Goal: Task Accomplishment & Management: Manage account settings

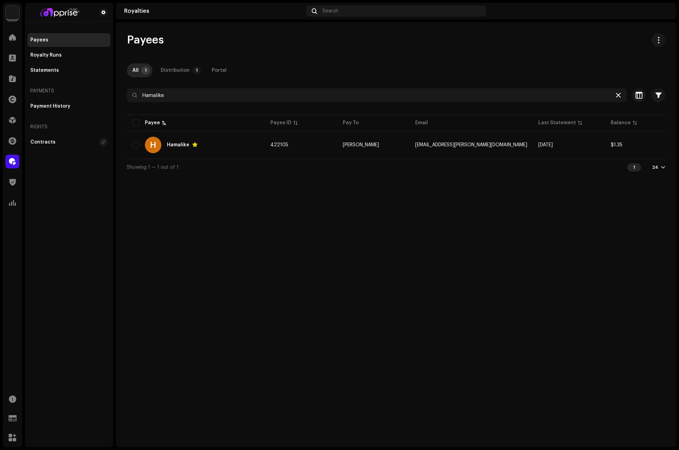
drag, startPoint x: 616, startPoint y: 94, endPoint x: 605, endPoint y: 101, distance: 12.4
click at [616, 94] on icon at bounding box center [618, 95] width 5 height 6
click at [8, 35] on div at bounding box center [13, 37] width 14 height 14
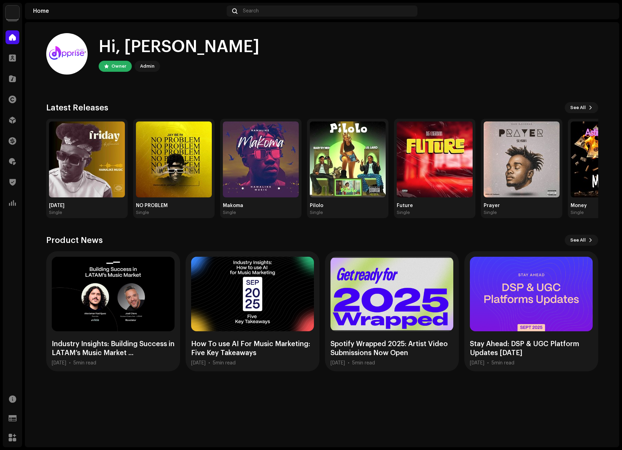
click at [416, 69] on div "Hi, [PERSON_NAME] Owner Admin" at bounding box center [322, 53] width 552 height 41
click at [313, 74] on home-user "Hi, [PERSON_NAME] Owner Admin" at bounding box center [322, 59] width 552 height 52
click at [11, 164] on span at bounding box center [12, 162] width 7 height 6
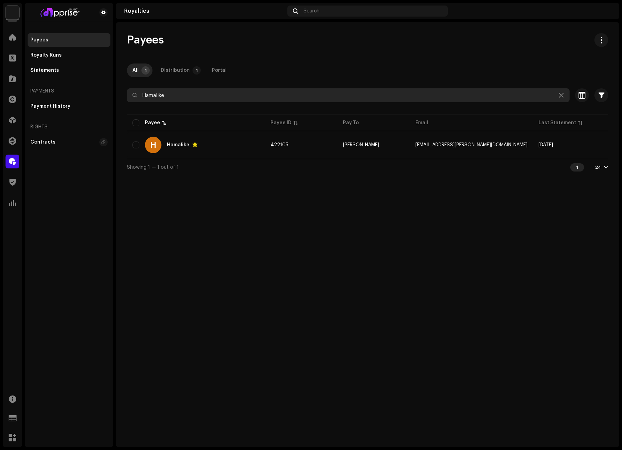
drag, startPoint x: 175, startPoint y: 94, endPoint x: 116, endPoint y: 92, distance: 59.0
click at [116, 92] on div "Payees All 1 Distribution 1 Portal Hamalike Selected 0 Select all 1 Options Fil…" at bounding box center [367, 104] width 503 height 142
paste input "QWEKU DED"
type input "QWEKU DED"
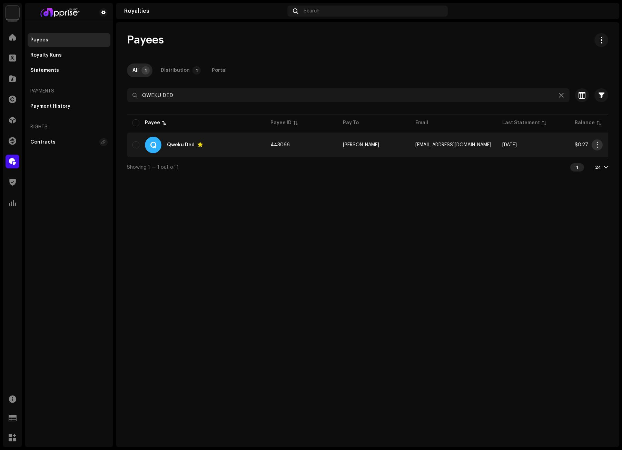
click at [598, 143] on span "button" at bounding box center [596, 145] width 5 height 6
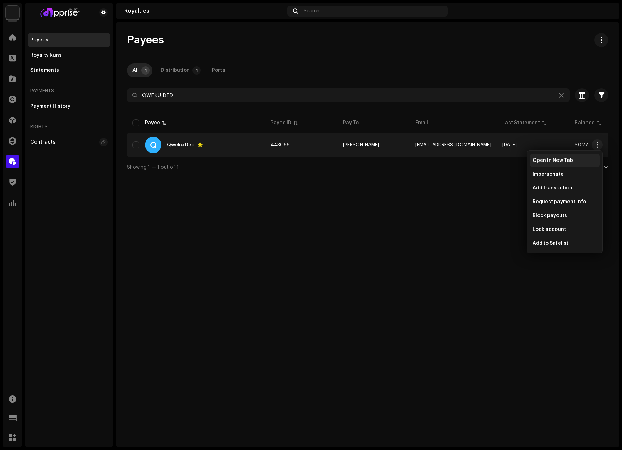
click at [546, 158] on span "Open In New Tab" at bounding box center [552, 161] width 40 height 6
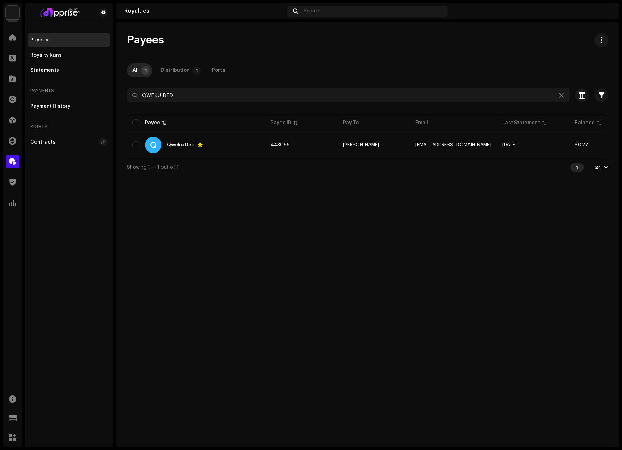
click at [457, 62] on div "Payees All 1 Distribution 1 Portal QWEKU DED Selected 0 Select all 1 Options Fi…" at bounding box center [367, 104] width 503 height 142
click at [561, 93] on icon at bounding box center [560, 95] width 5 height 6
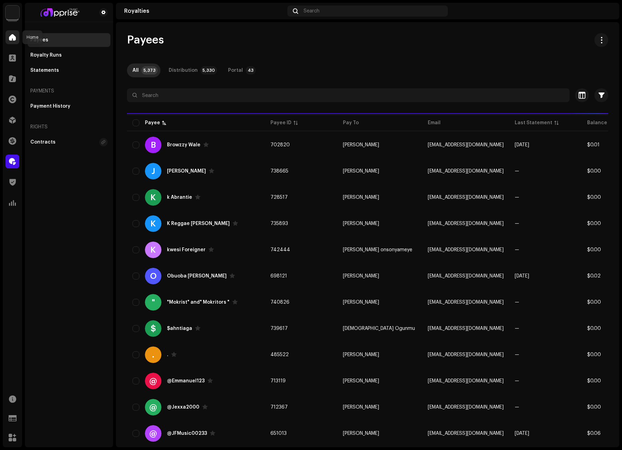
click at [15, 40] on span at bounding box center [12, 37] width 7 height 6
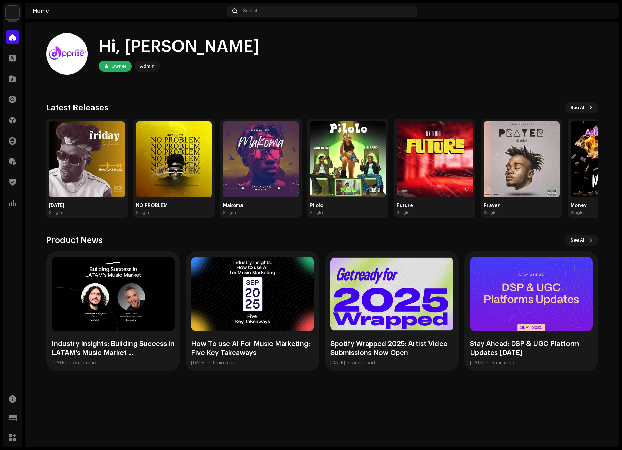
click at [377, 74] on home-user "Hi, [PERSON_NAME] Owner Admin" at bounding box center [322, 59] width 552 height 52
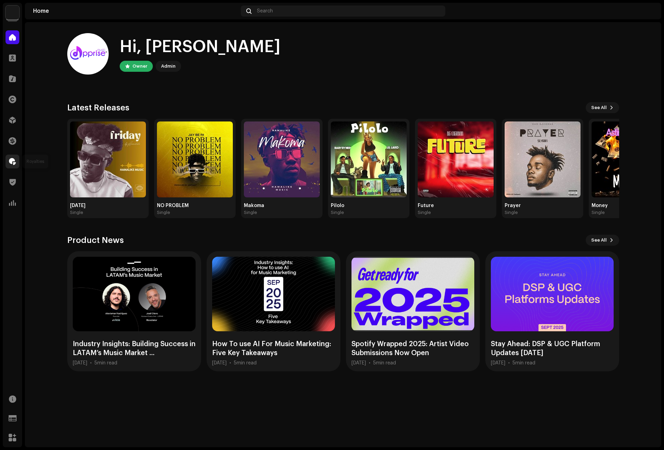
click at [11, 162] on span at bounding box center [12, 162] width 7 height 6
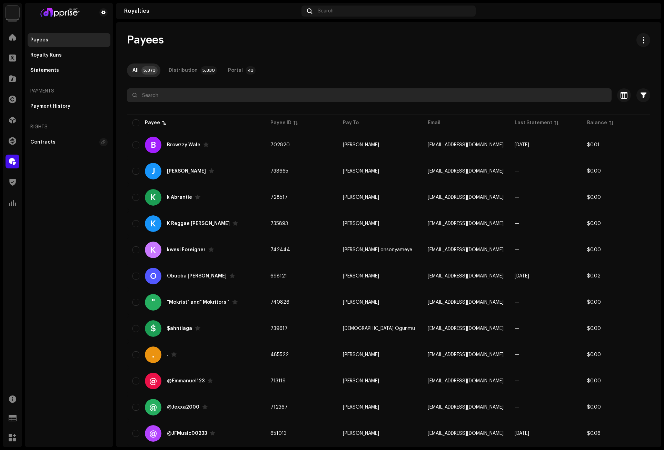
paste input "[EMAIL_ADDRESS][DOMAIN_NAME]"
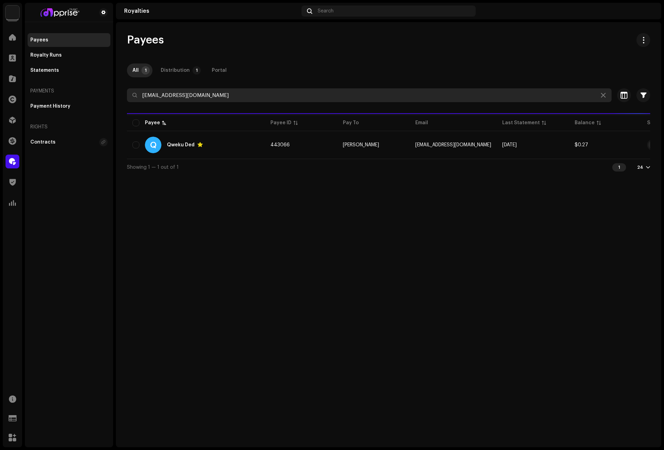
type input "[EMAIL_ADDRESS][DOMAIN_NAME]"
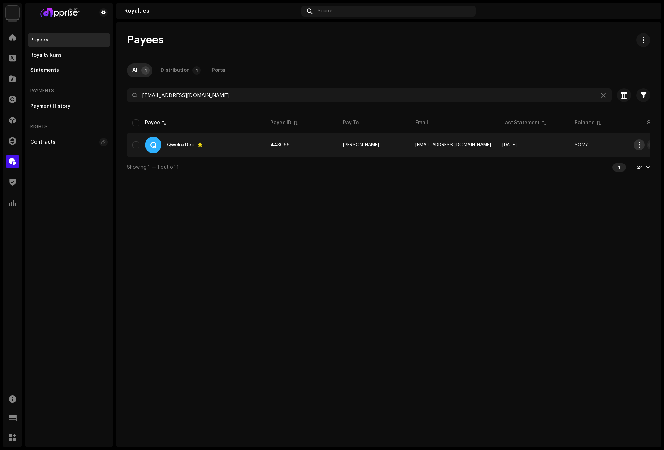
click at [641, 144] on span "button" at bounding box center [638, 145] width 5 height 6
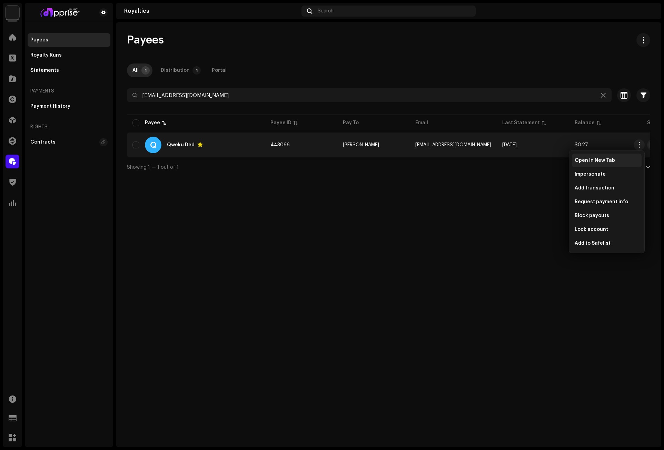
click at [596, 160] on span "Open In New Tab" at bounding box center [594, 161] width 40 height 6
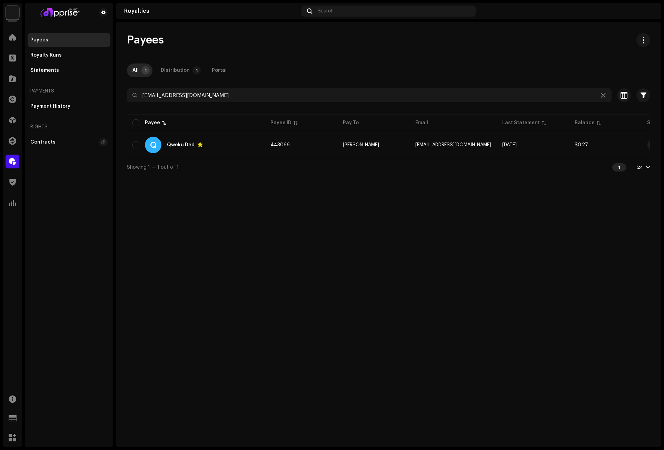
click at [481, 34] on div "Payees" at bounding box center [388, 40] width 523 height 14
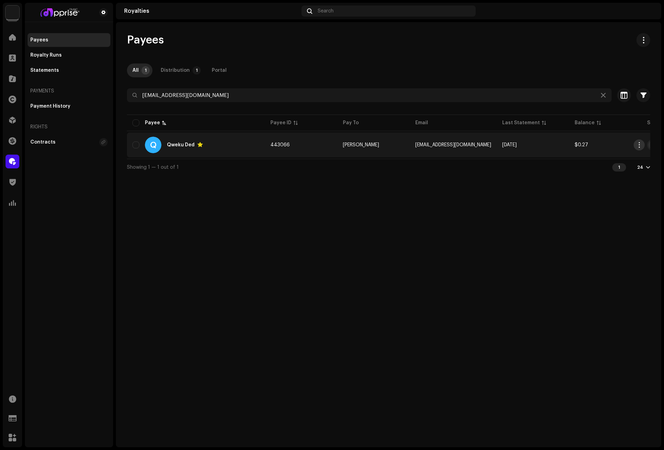
click at [636, 144] on span "button" at bounding box center [638, 145] width 5 height 6
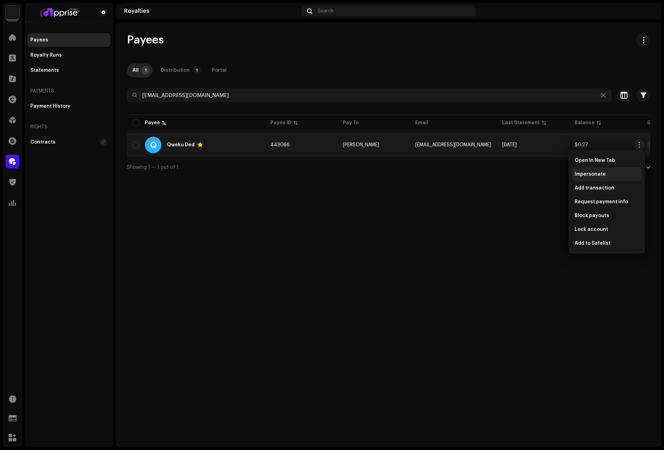
click at [587, 173] on span "Impersonate" at bounding box center [589, 174] width 31 height 6
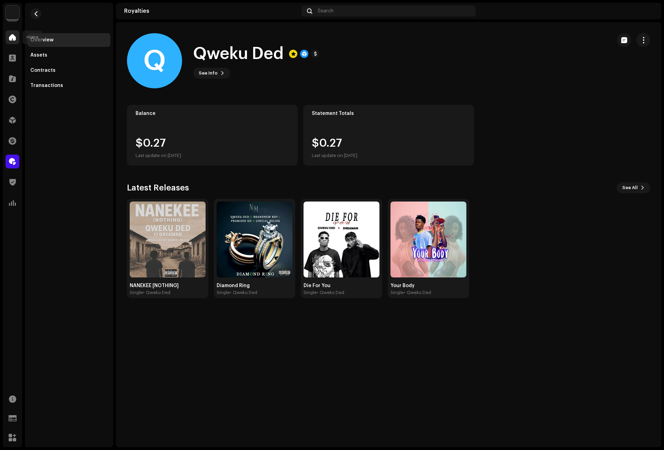
click at [11, 36] on span at bounding box center [12, 37] width 7 height 6
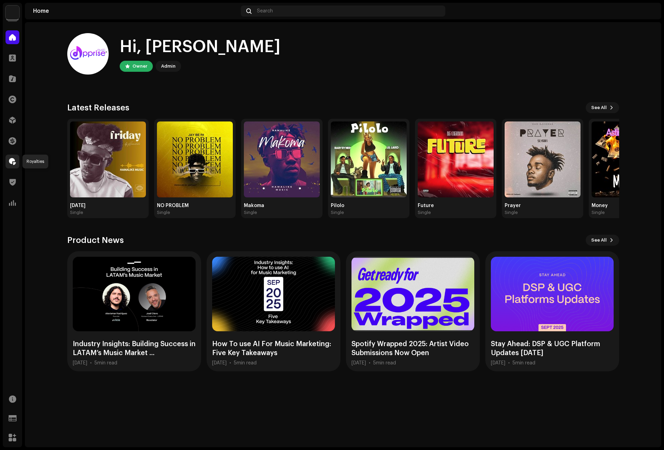
click at [12, 159] on span at bounding box center [12, 162] width 7 height 6
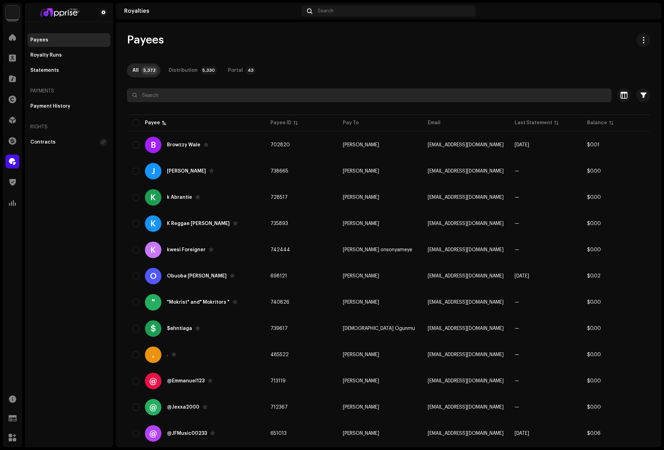
paste input "Hyperlink"
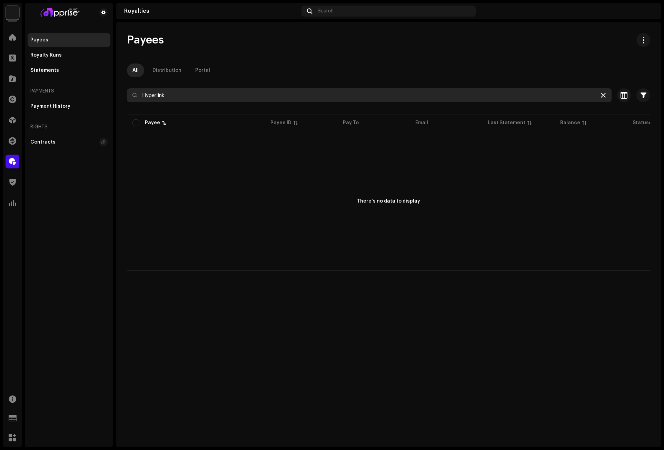
type input "Hyperlink"
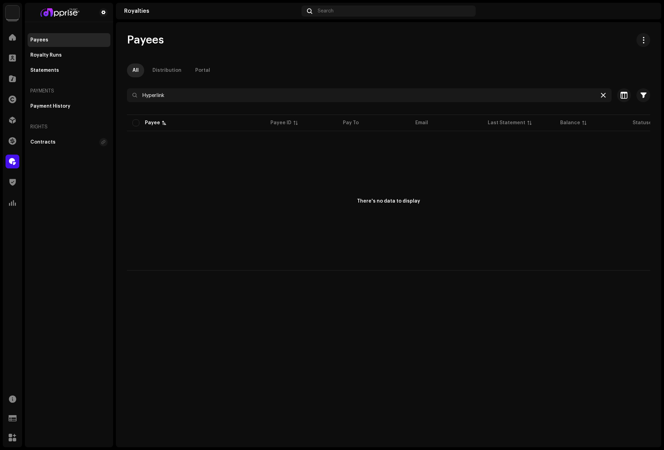
click at [604, 92] on div at bounding box center [603, 95] width 8 height 8
click at [11, 37] on span at bounding box center [12, 37] width 7 height 6
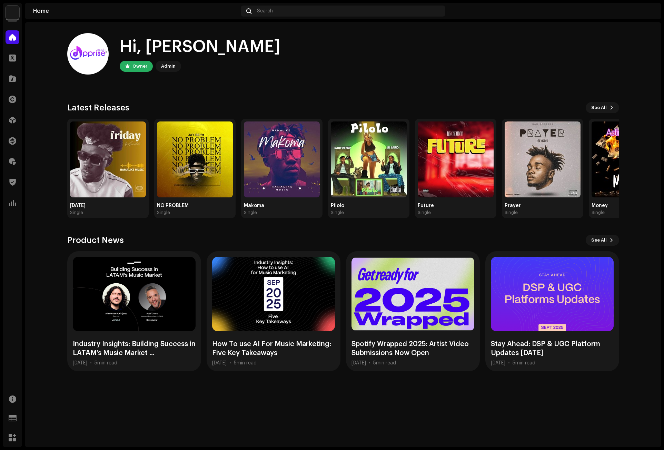
click at [409, 80] on home-user "Hi, [PERSON_NAME] Owner Admin" at bounding box center [343, 59] width 552 height 52
